Goal: Transaction & Acquisition: Subscribe to service/newsletter

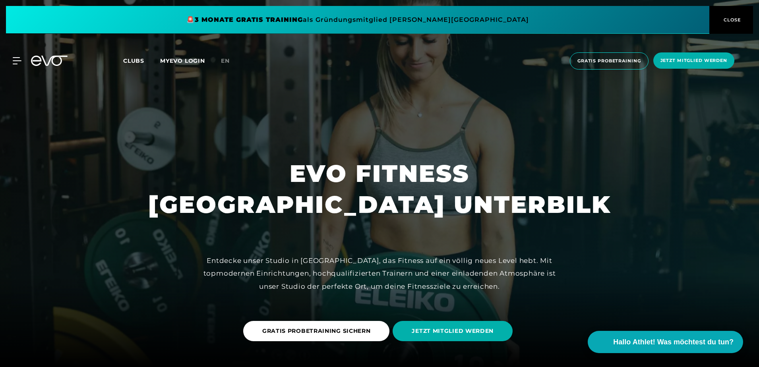
click at [14, 60] on icon at bounding box center [17, 60] width 9 height 7
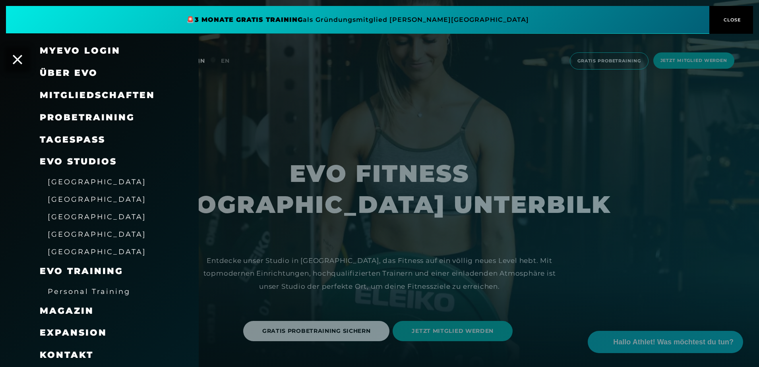
click at [87, 93] on span "Mitgliedschaften" at bounding box center [97, 95] width 115 height 11
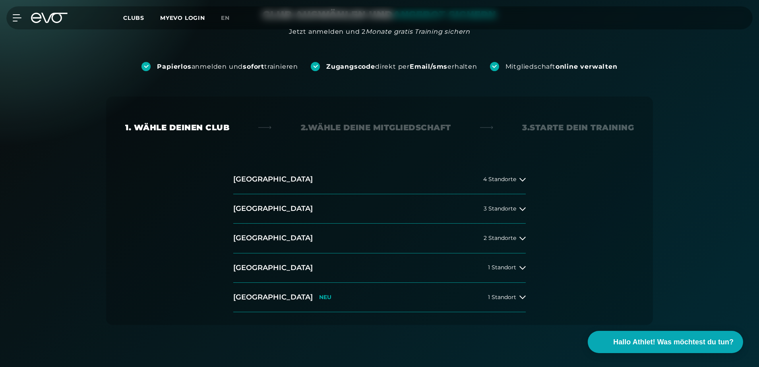
scroll to position [80, 0]
click at [265, 238] on h2 "[GEOGRAPHIC_DATA]" at bounding box center [273, 238] width 80 height 10
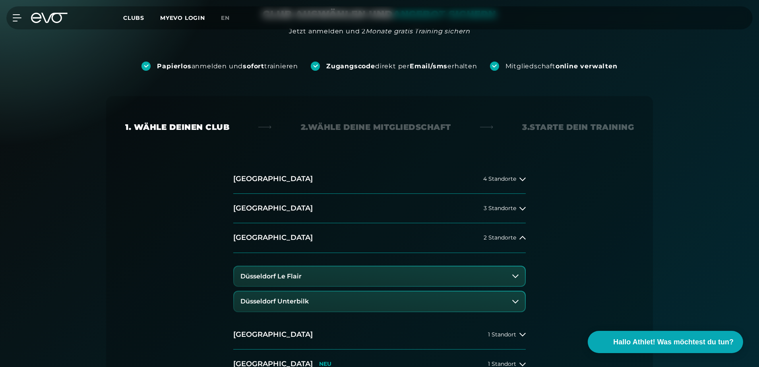
click at [272, 301] on h3 "Düsseldorf Unterbilk" at bounding box center [275, 301] width 68 height 7
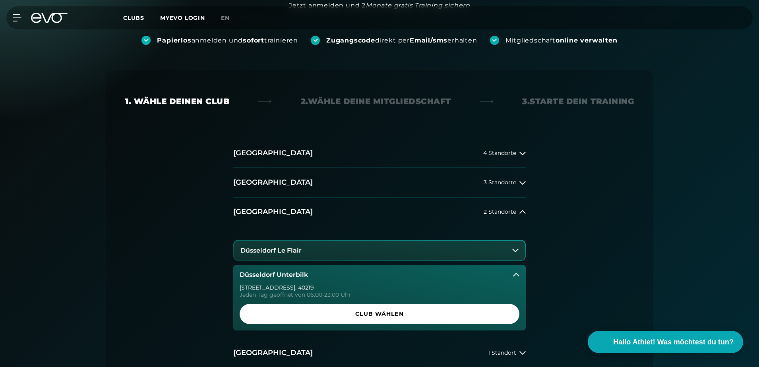
scroll to position [119, 0]
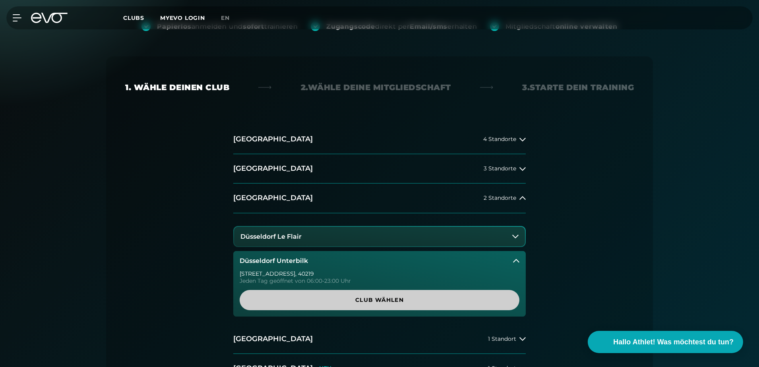
click at [382, 300] on span "Club wählen" at bounding box center [380, 300] width 242 height 8
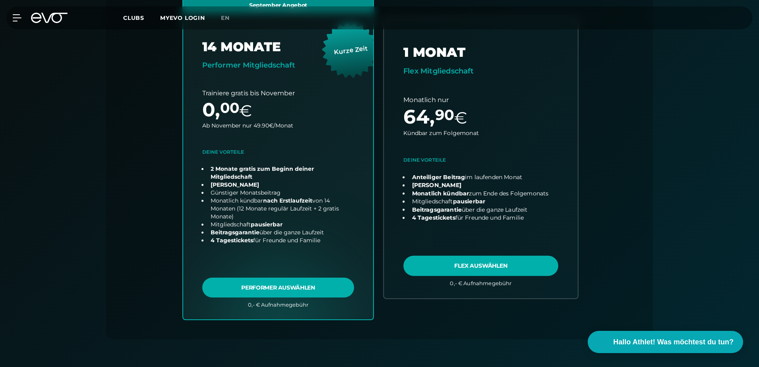
scroll to position [295, 0]
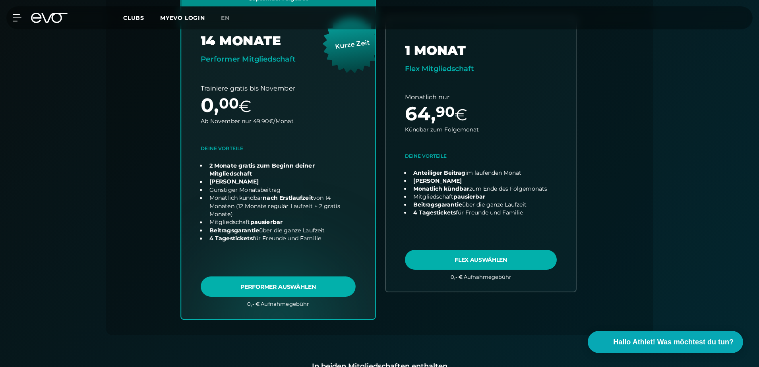
click at [249, 287] on link "choose plan" at bounding box center [278, 154] width 194 height 329
